Goal: Task Accomplishment & Management: Manage account settings

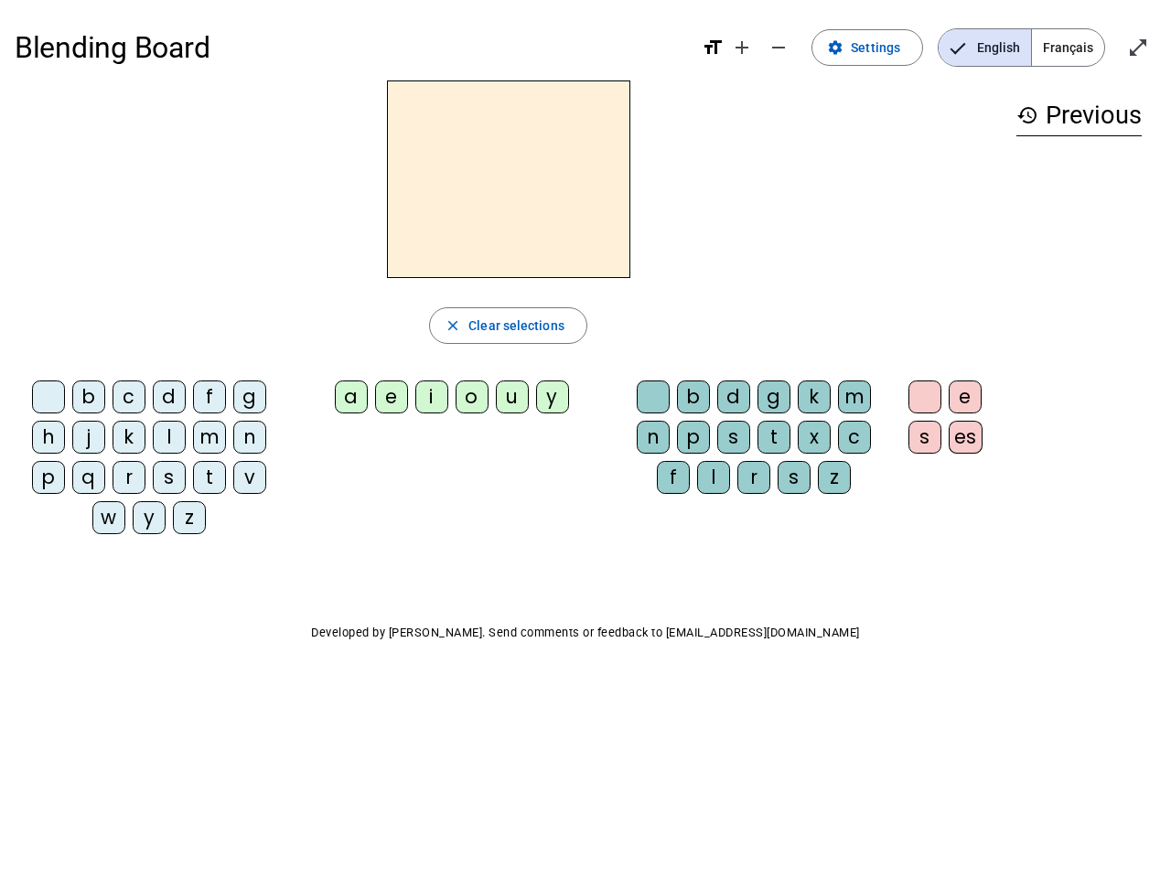
click at [743, 48] on mat-icon "add" at bounding box center [742, 48] width 22 height 22
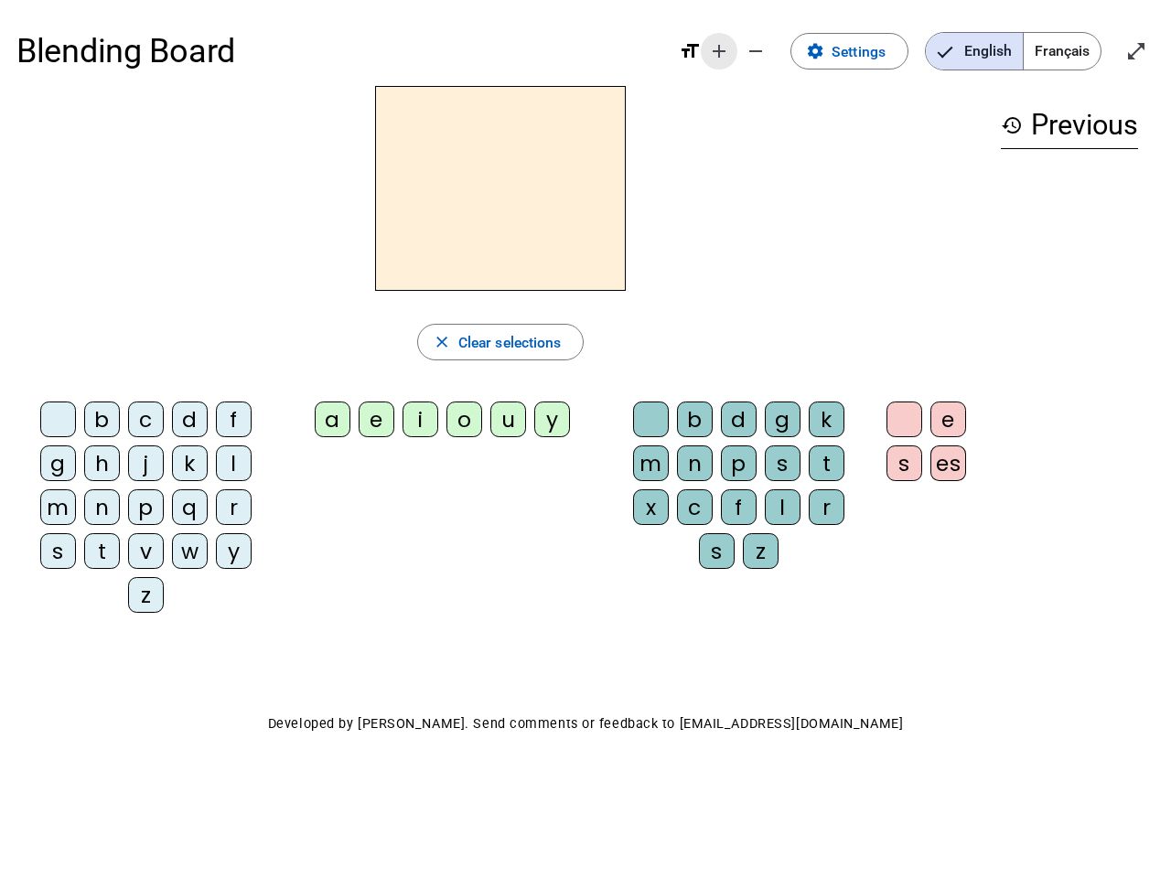
click at [779, 48] on div "Blending Board format_size add remove settings Settings English Français open_i…" at bounding box center [585, 51] width 1138 height 70
click at [868, 48] on span "Settings" at bounding box center [859, 51] width 54 height 25
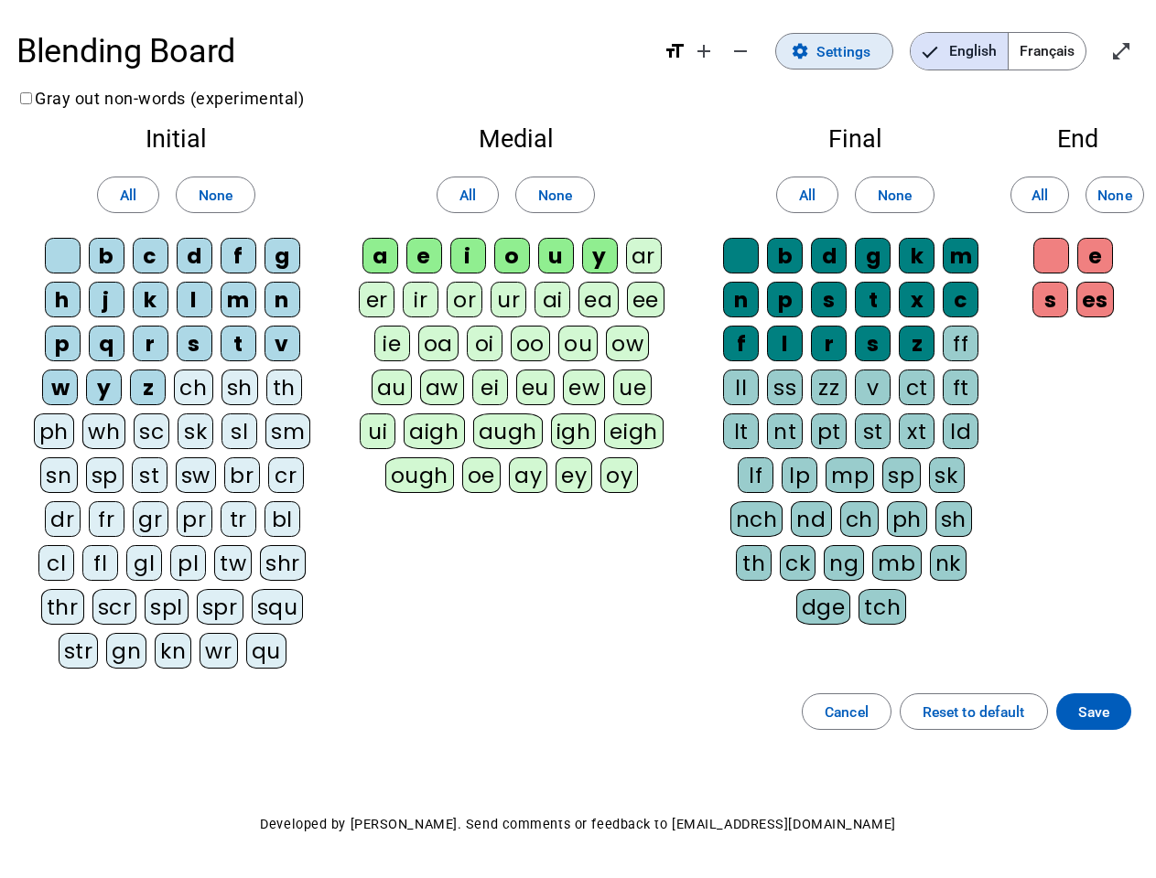
click at [984, 48] on span "English" at bounding box center [958, 51] width 97 height 37
click at [1068, 48] on span "Français" at bounding box center [1046, 51] width 77 height 37
click at [1068, 48] on span "Français" at bounding box center [1033, 51] width 104 height 37
click at [1138, 48] on span "Enter full screen" at bounding box center [1121, 51] width 44 height 44
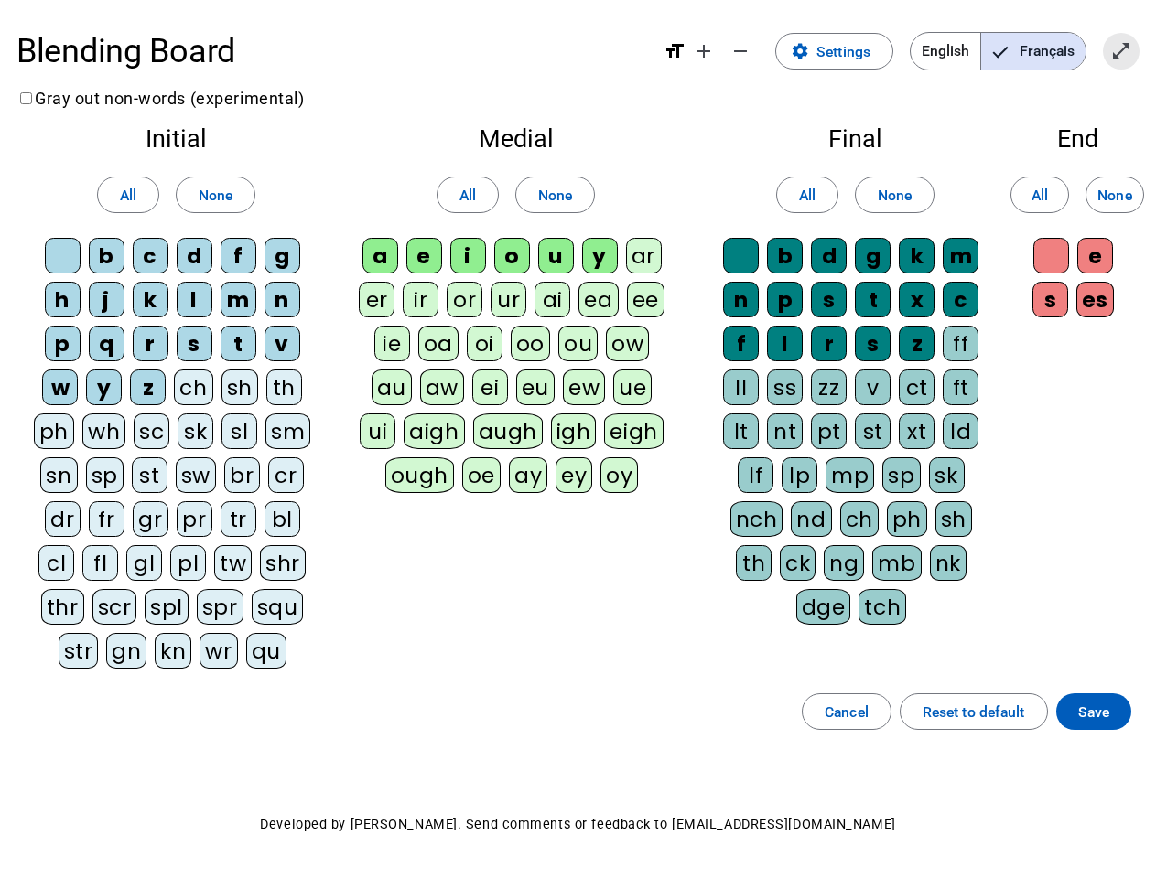
click at [508, 326] on letter-bubble "oi" at bounding box center [489, 348] width 44 height 44
click at [52, 401] on div "w" at bounding box center [60, 388] width 36 height 36
